Goal: Task Accomplishment & Management: Use online tool/utility

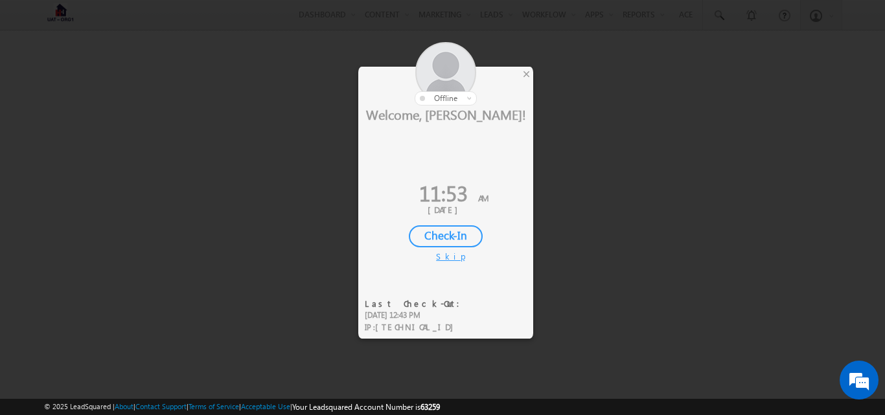
click at [448, 253] on div "Skip" at bounding box center [445, 257] width 19 height 12
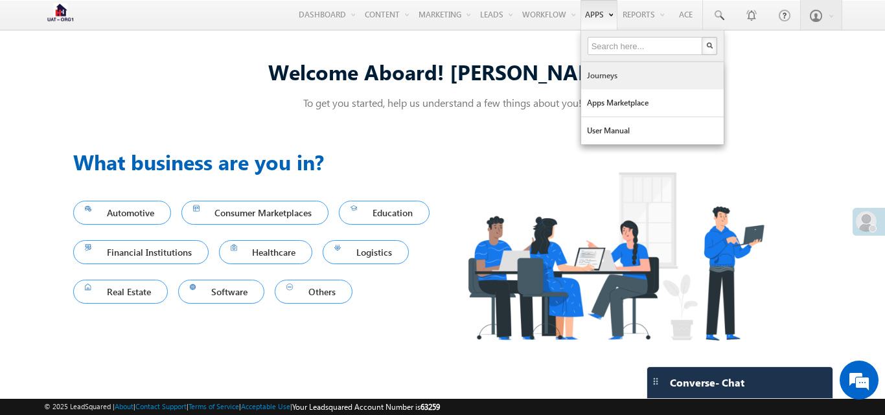
click at [610, 82] on link "Journeys" at bounding box center [652, 75] width 143 height 27
